Goal: Find specific page/section: Find specific page/section

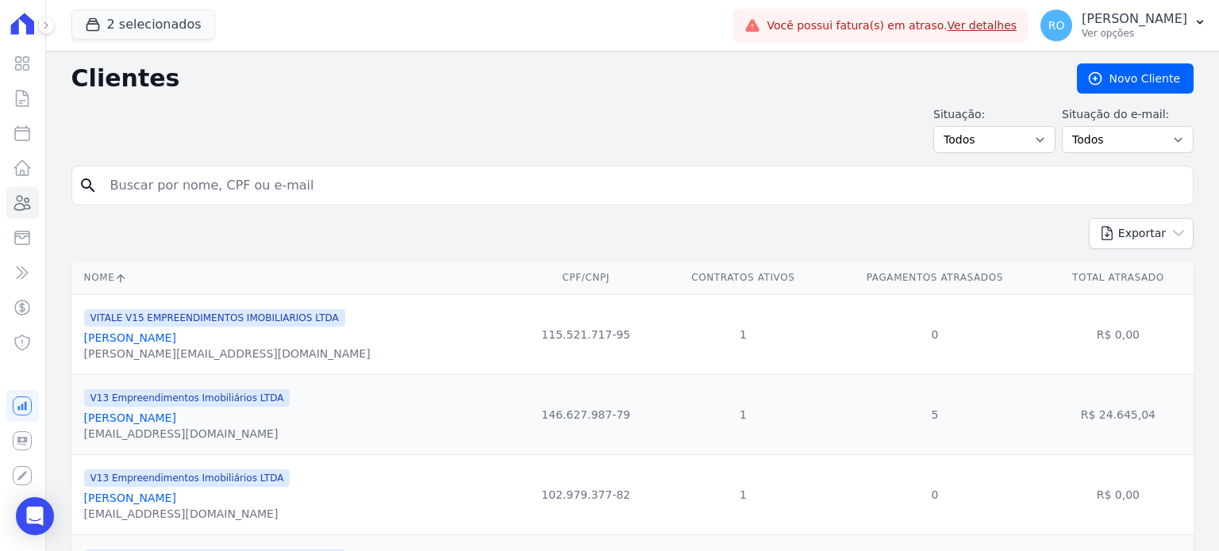
click at [151, 176] on input "search" at bounding box center [643, 186] width 1085 height 32
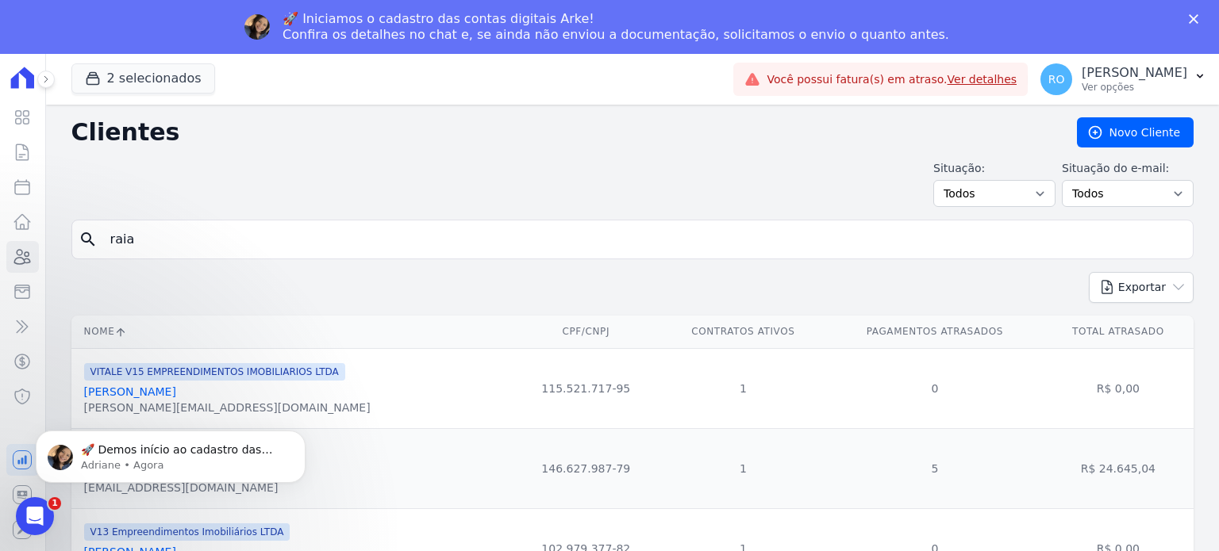
type input "[PERSON_NAME]"
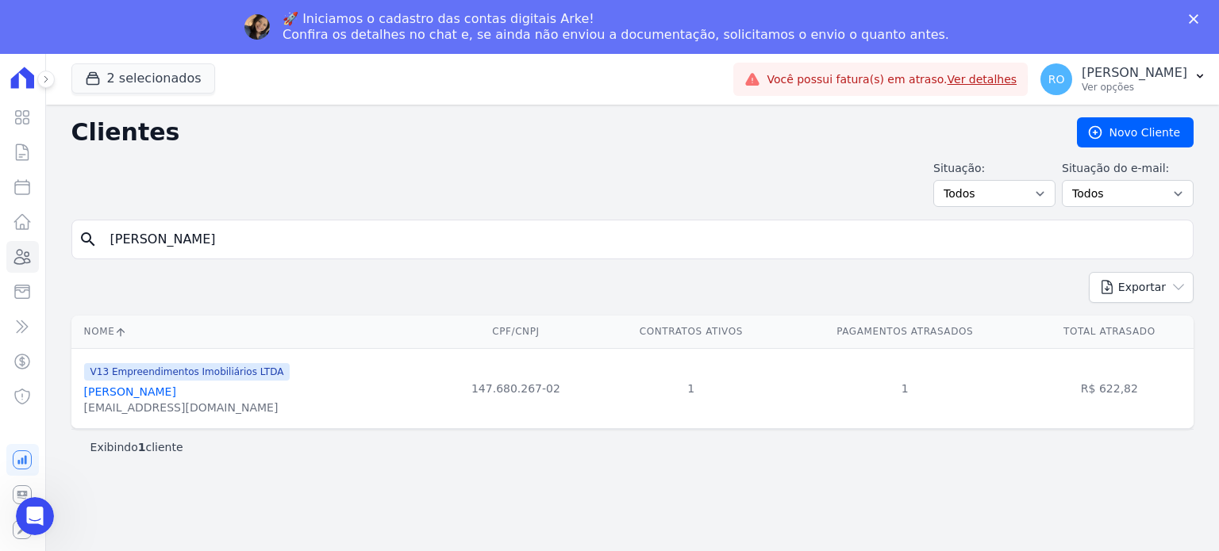
click at [164, 391] on link "[PERSON_NAME]" at bounding box center [130, 392] width 92 height 13
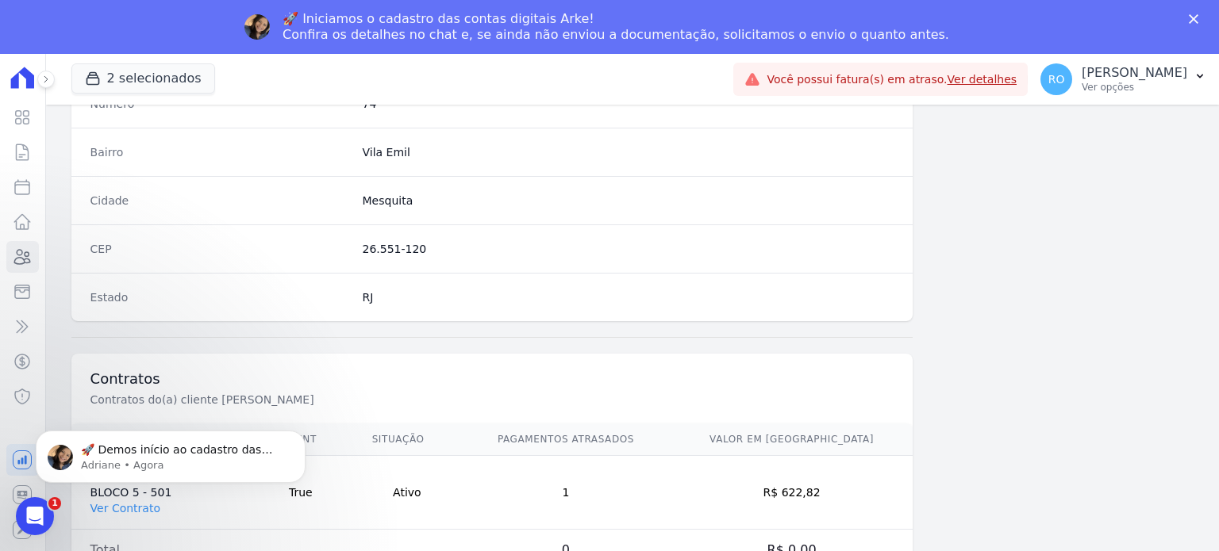
click at [126, 505] on html "🚀 Demos início ao cadastro das Contas Digitais Arke! Iniciamos a abertura para …" at bounding box center [170, 452] width 317 height 111
click at [130, 503] on html "🚀 Demos início ao cadastro das Contas Digitais Arke! Iniciamos a abertura para …" at bounding box center [170, 452] width 317 height 111
click at [137, 532] on td "Total" at bounding box center [159, 551] width 177 height 42
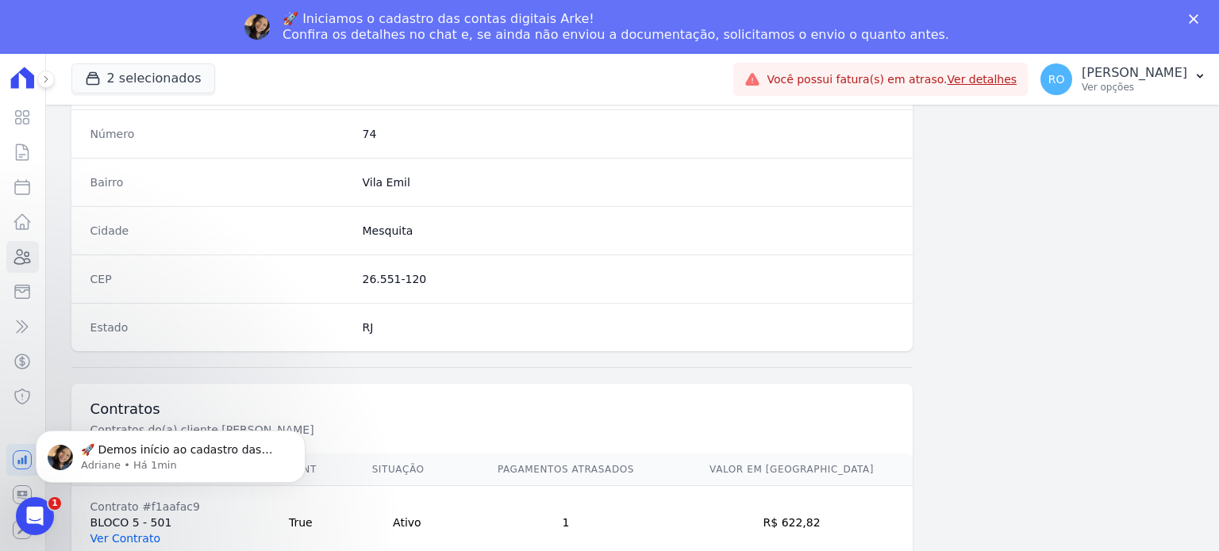
click at [124, 536] on link "Ver Contrato" at bounding box center [125, 538] width 70 height 13
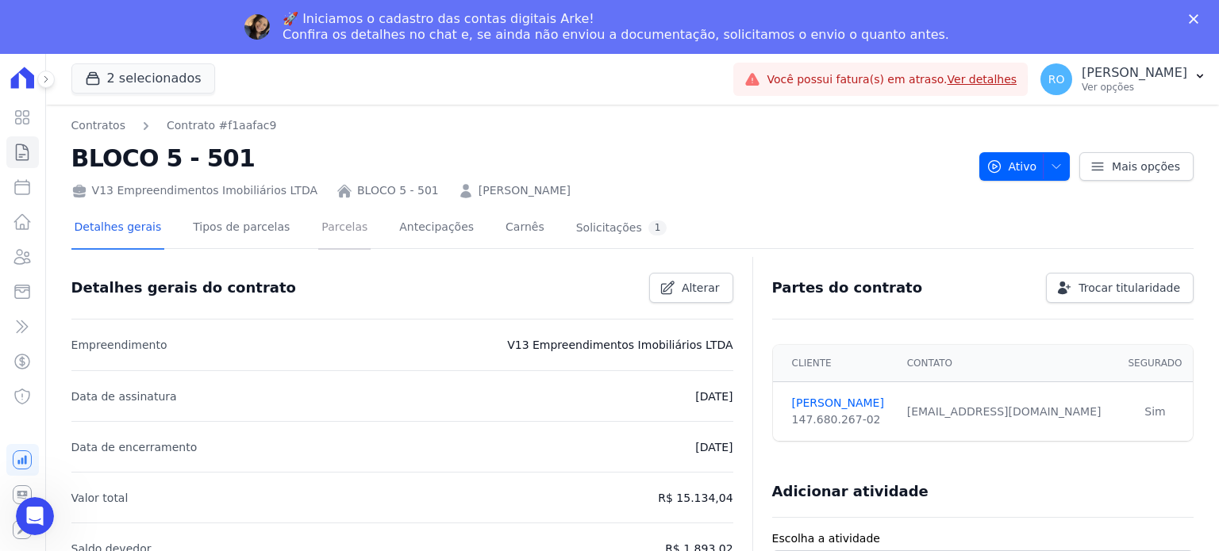
click at [318, 225] on link "Parcelas" at bounding box center [344, 229] width 52 height 42
